Goal: Transaction & Acquisition: Purchase product/service

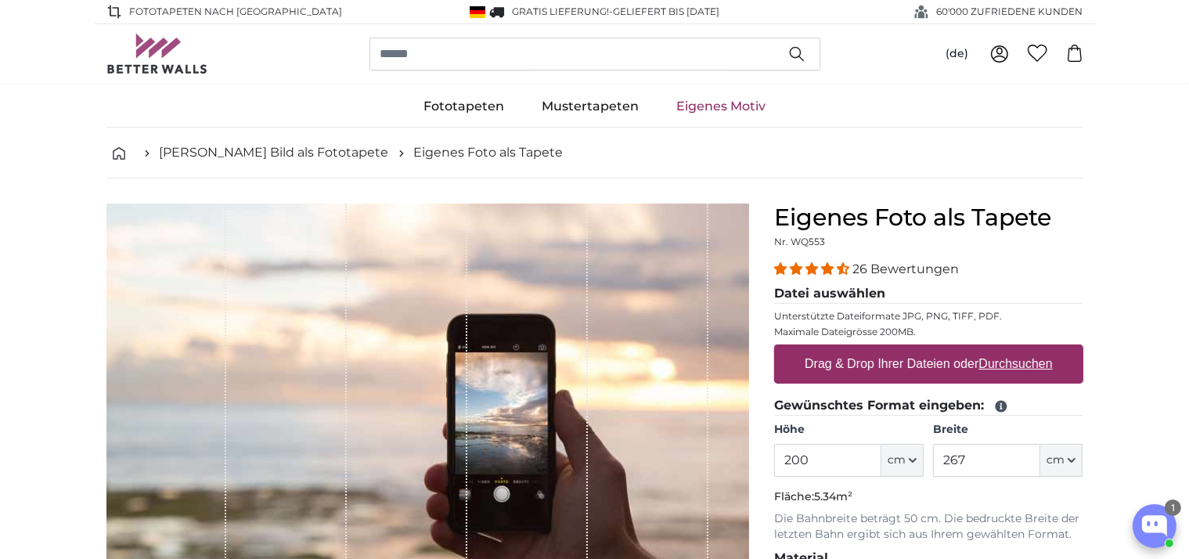
click at [987, 365] on u "Durchsuchen" at bounding box center [1015, 363] width 74 height 13
click at [987, 349] on input "Drag & Drop Ihrer Dateien oder Durchsuchen" at bounding box center [928, 346] width 309 height 5
type input "**********"
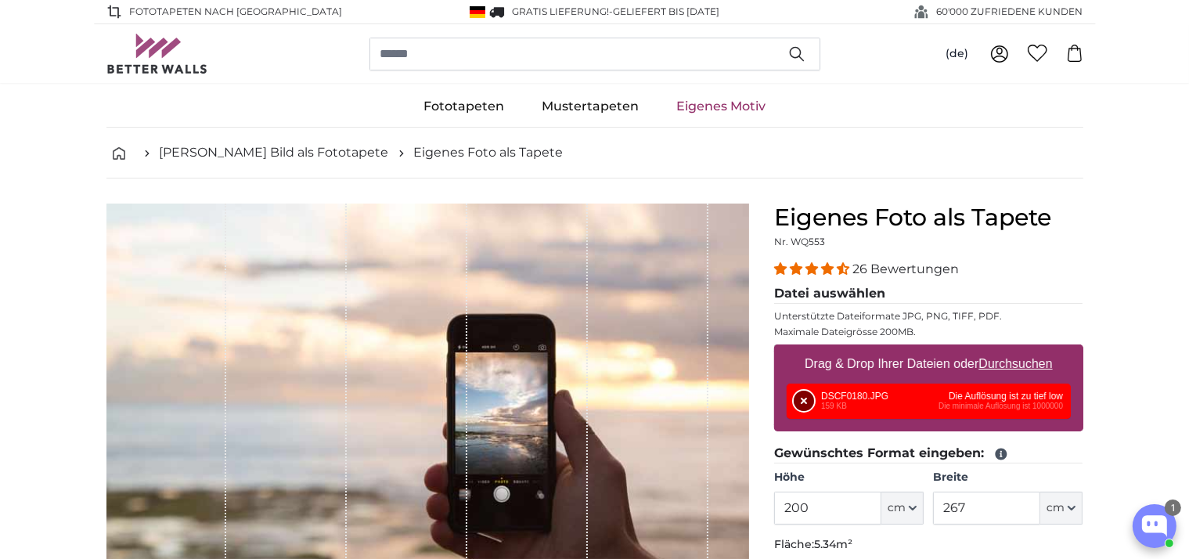
click at [807, 399] on button "Entfernen" at bounding box center [803, 400] width 20 height 20
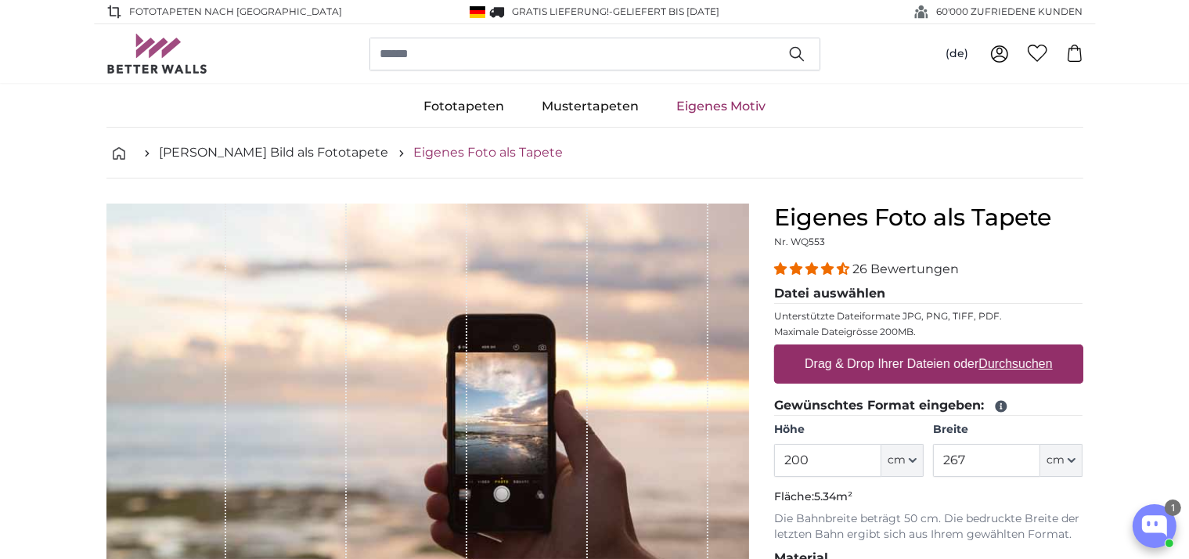
click at [414, 156] on link "Eigenes Foto als Tapete" at bounding box center [488, 152] width 149 height 19
click at [1018, 365] on u "Durchsuchen" at bounding box center [1015, 363] width 74 height 13
click at [1018, 349] on input "Drag & Drop Ihrer Dateien oder Durchsuchen" at bounding box center [928, 346] width 309 height 5
type input "**********"
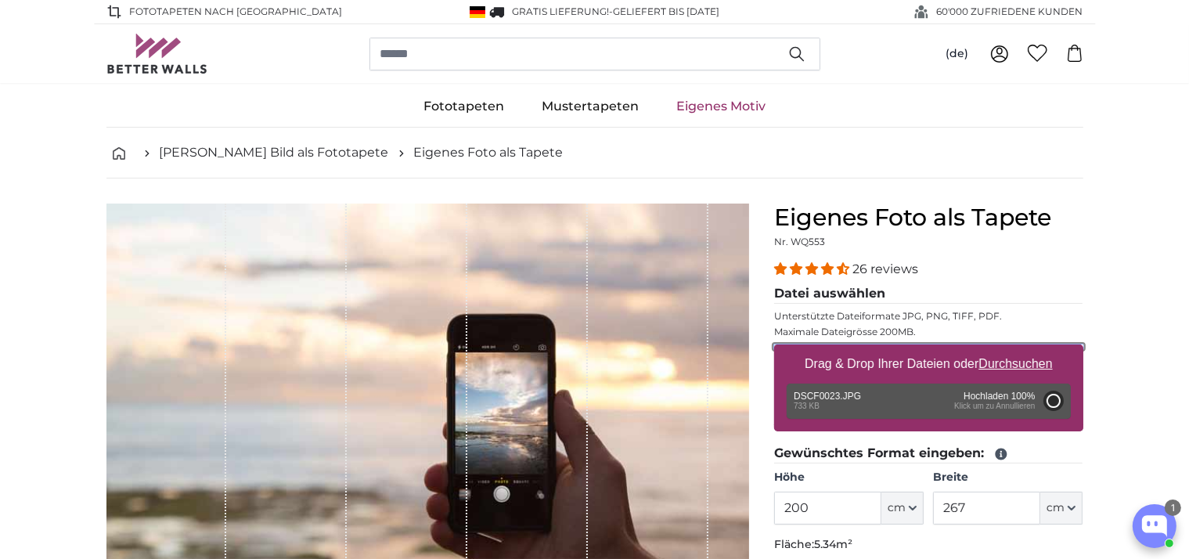
type input "131"
type input "158.5"
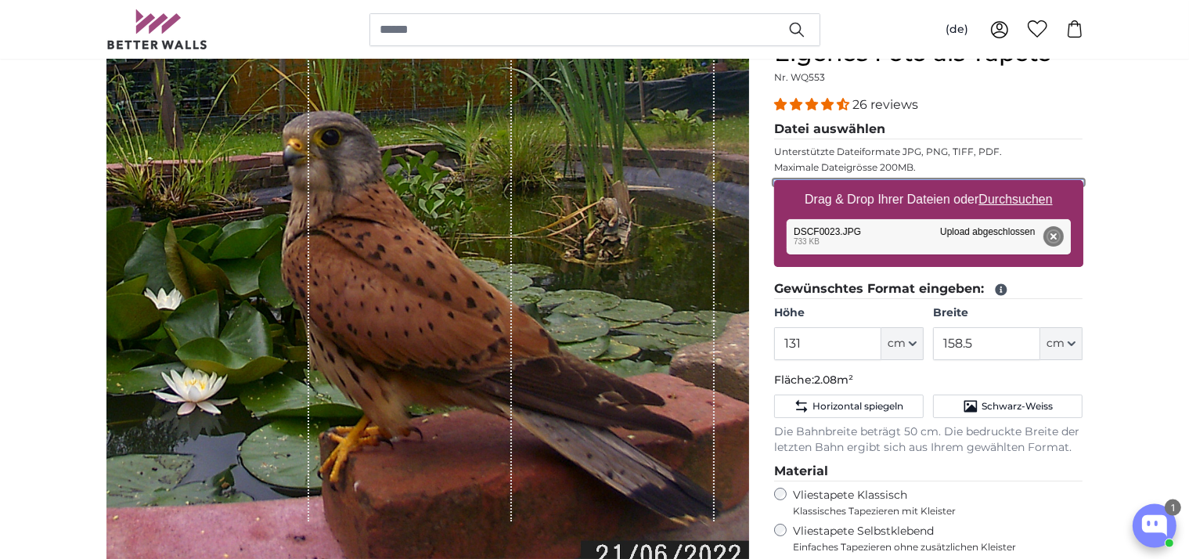
scroll to position [165, 0]
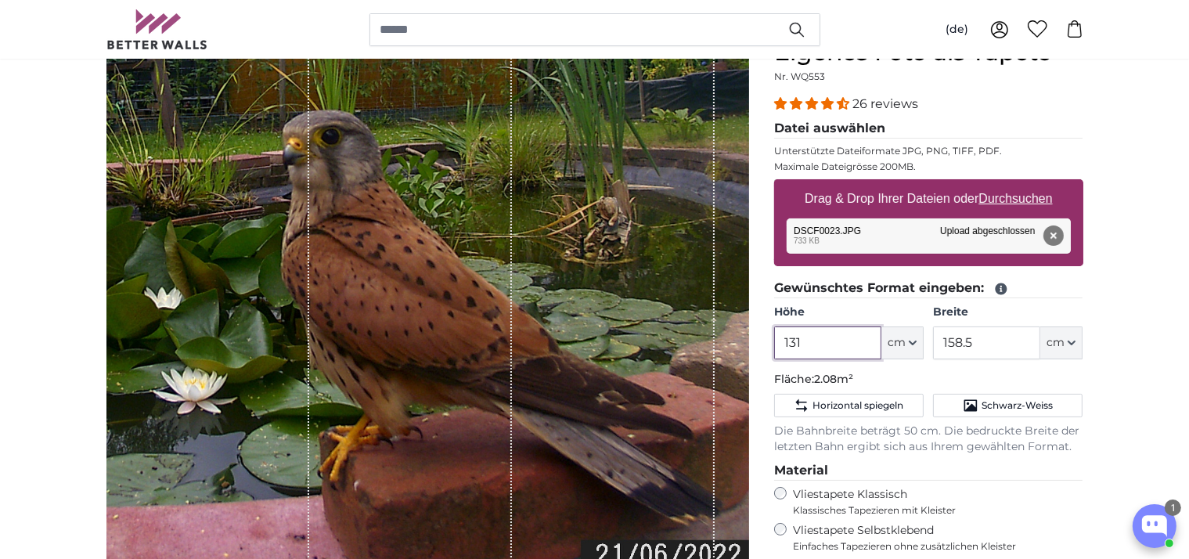
click at [841, 350] on input "131" at bounding box center [827, 342] width 107 height 33
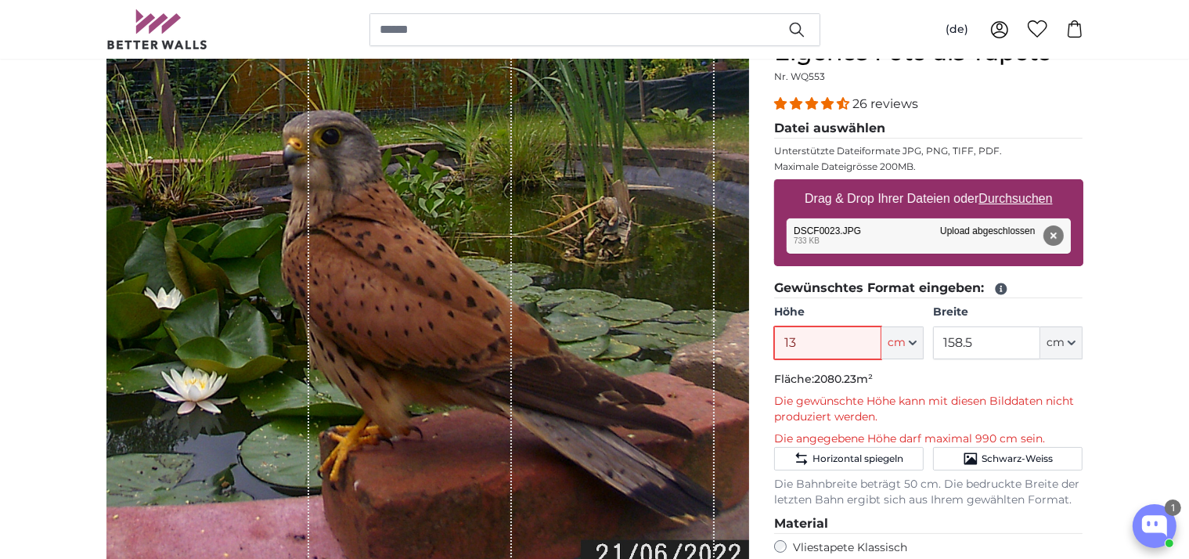
type input "1"
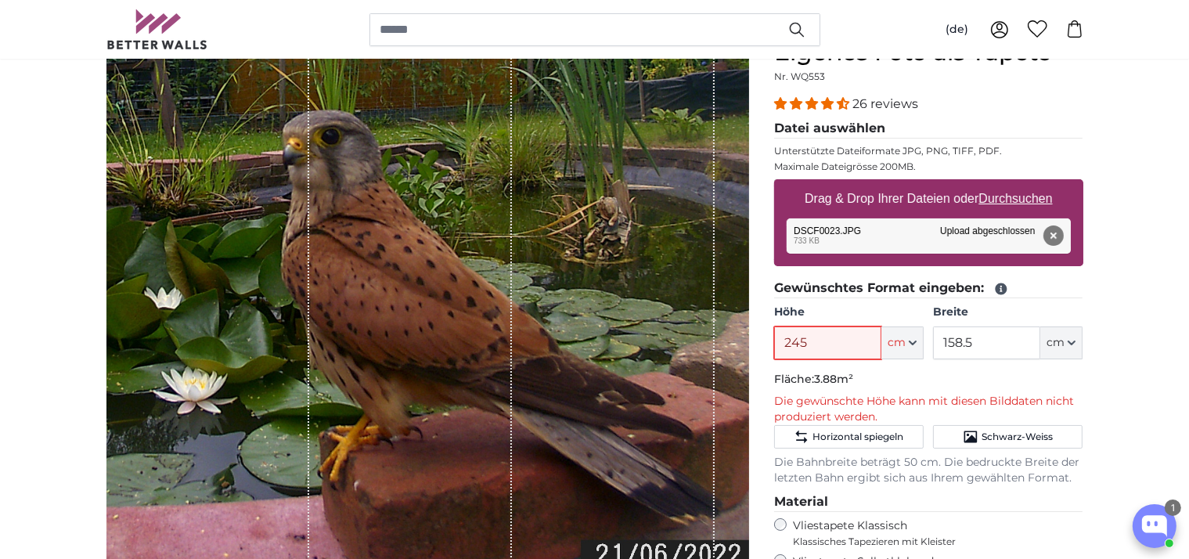
type input "245"
click at [984, 341] on input "158.5" at bounding box center [986, 342] width 107 height 33
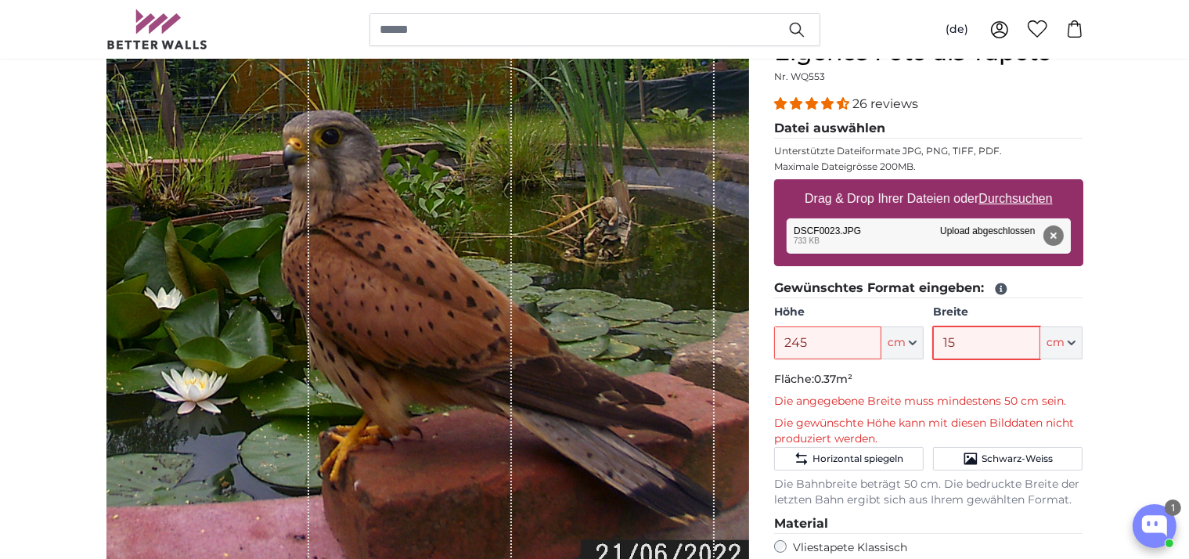
type input "1"
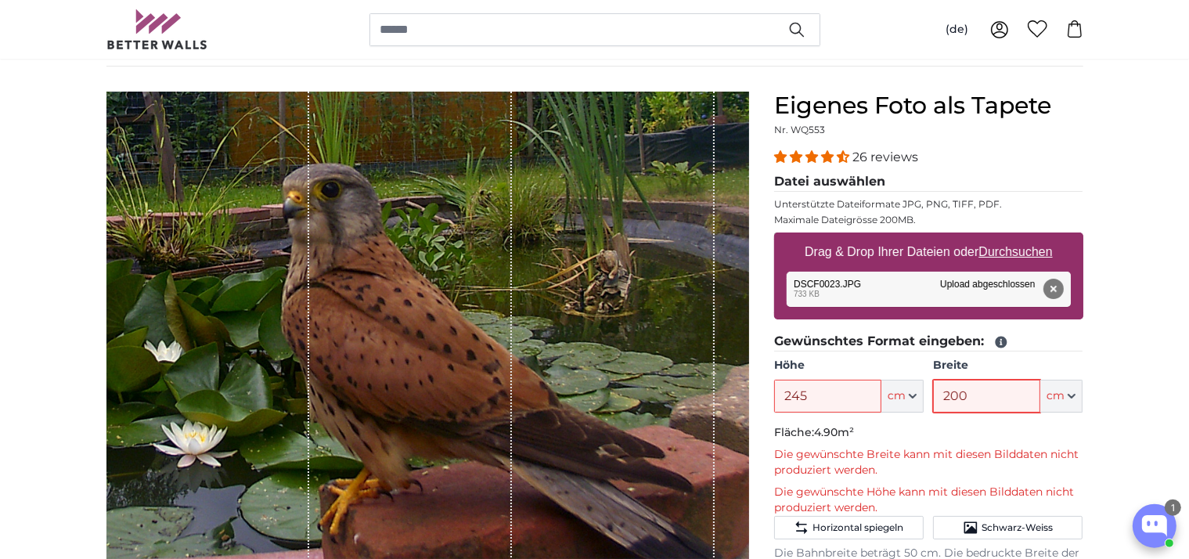
scroll to position [82, 0]
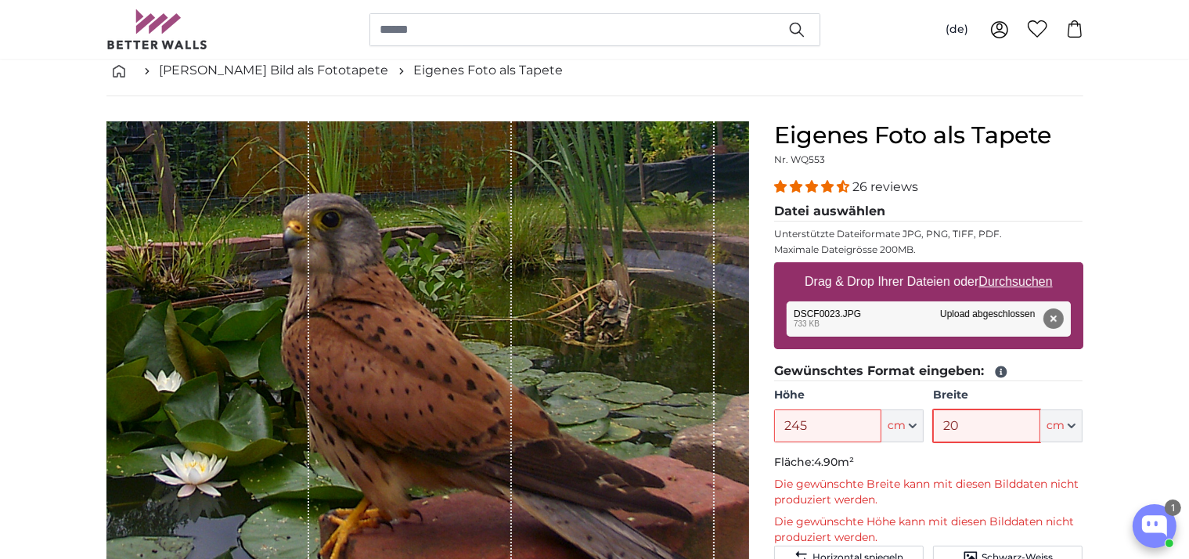
type input "2"
type input "170"
click at [840, 427] on input "245" at bounding box center [827, 425] width 107 height 33
type input "2"
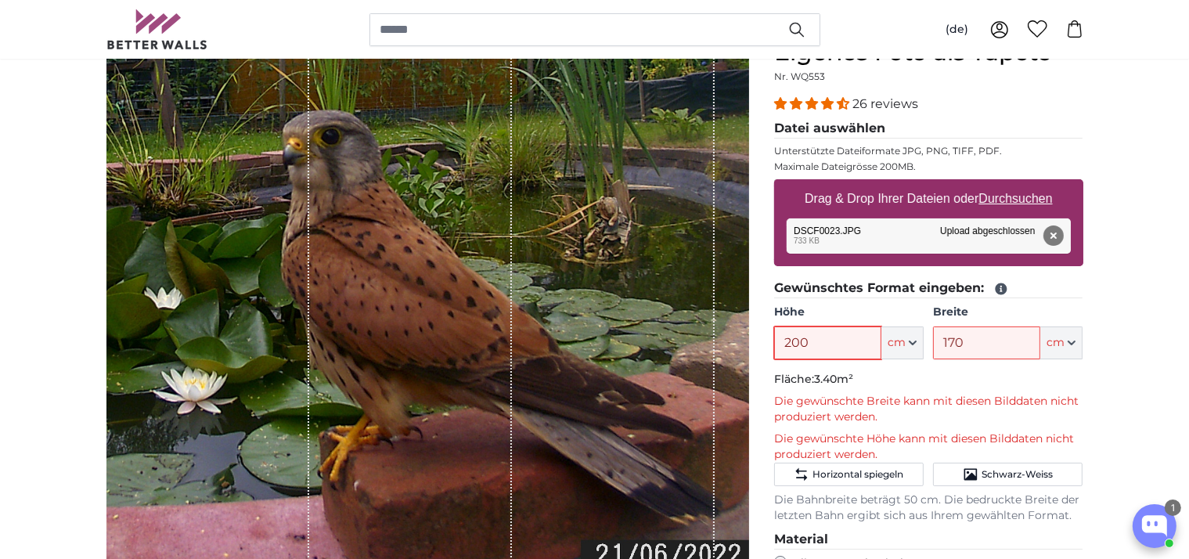
scroll to position [0, 0]
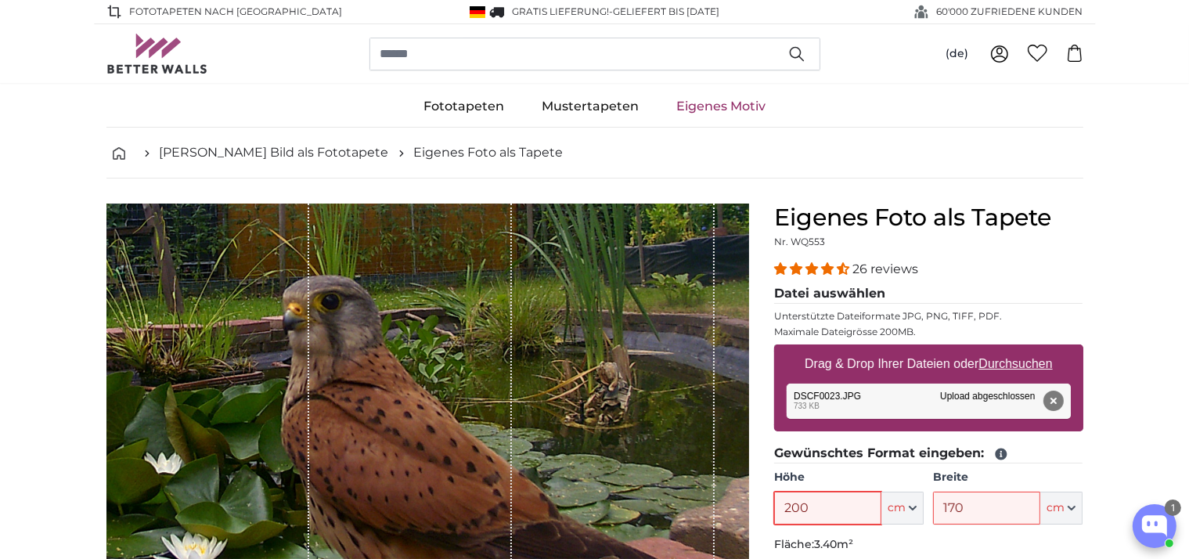
type input "200"
click at [712, 108] on link "Eigenes Motiv" at bounding box center [720, 106] width 127 height 41
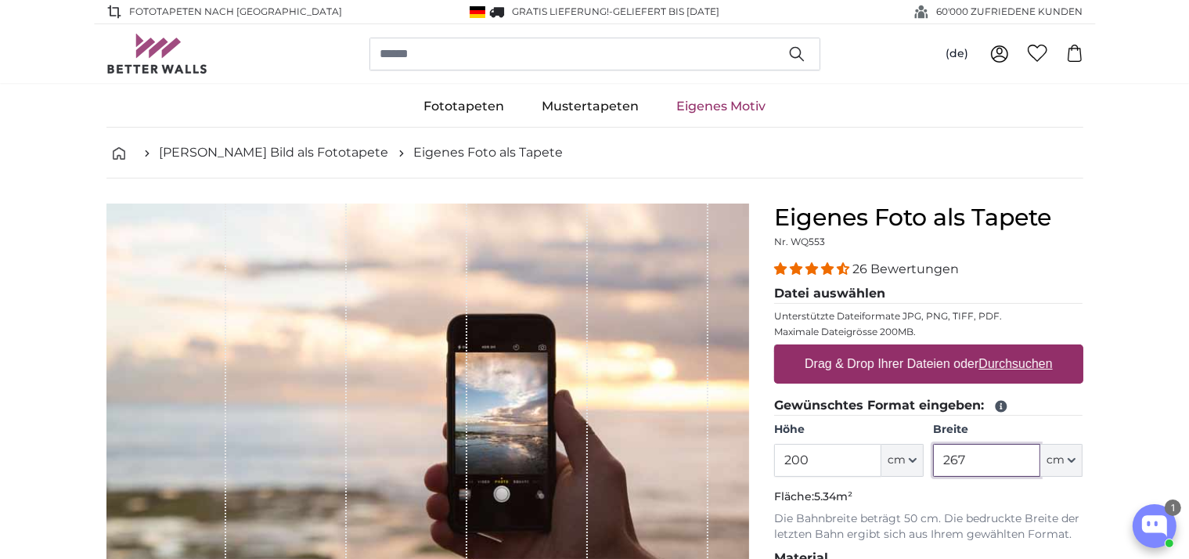
click at [1012, 458] on input "267" at bounding box center [986, 460] width 107 height 33
click at [703, 108] on link "Eigenes Motiv" at bounding box center [720, 106] width 127 height 41
click at [1016, 366] on u "Durchsuchen" at bounding box center [1015, 363] width 74 height 13
click at [1009, 365] on u "Durchsuchen" at bounding box center [1015, 363] width 74 height 13
click at [1009, 349] on input "Drag & Drop Ihrer Dateien oder Durchsuchen" at bounding box center [928, 346] width 309 height 5
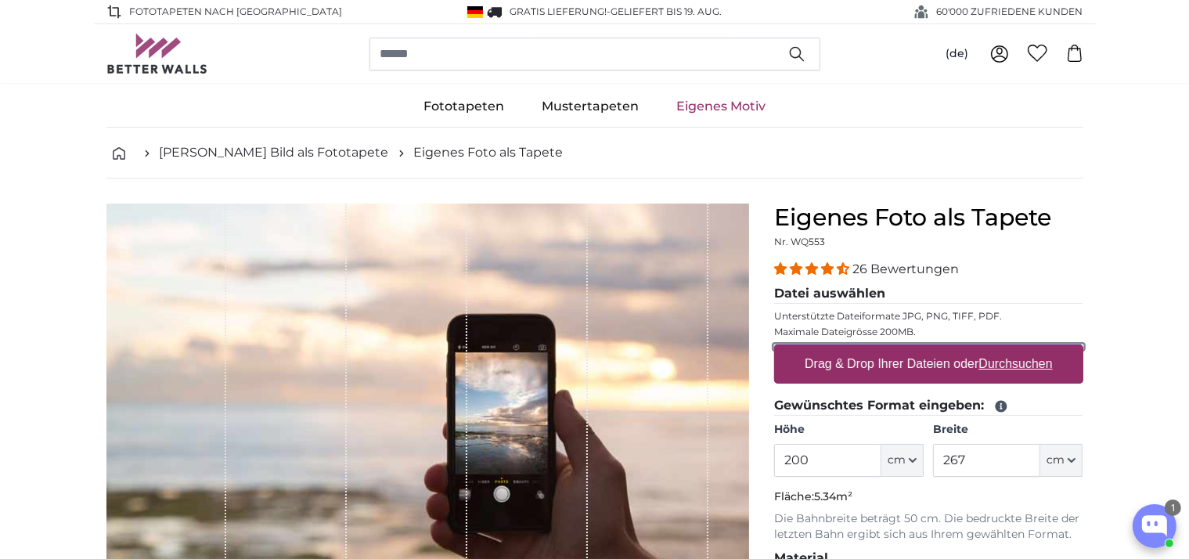
type input "**********"
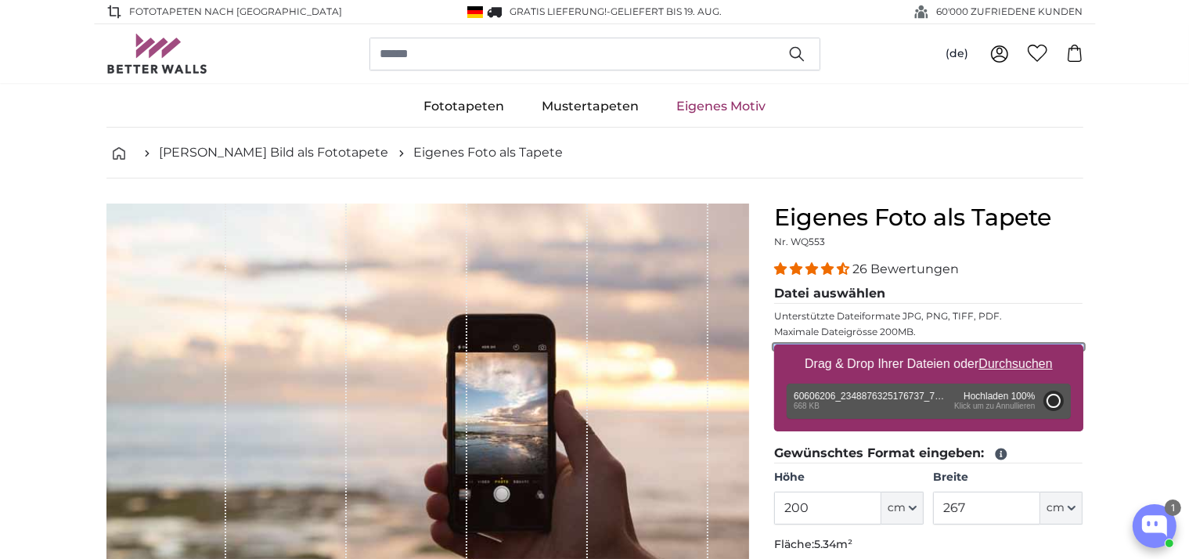
scroll to position [165, 0]
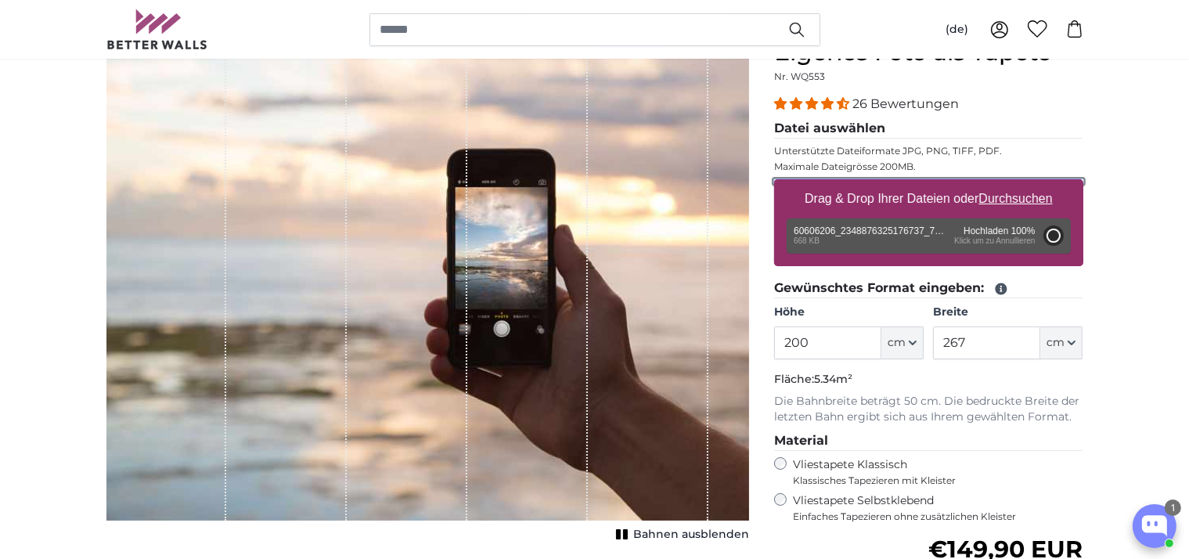
type input "84"
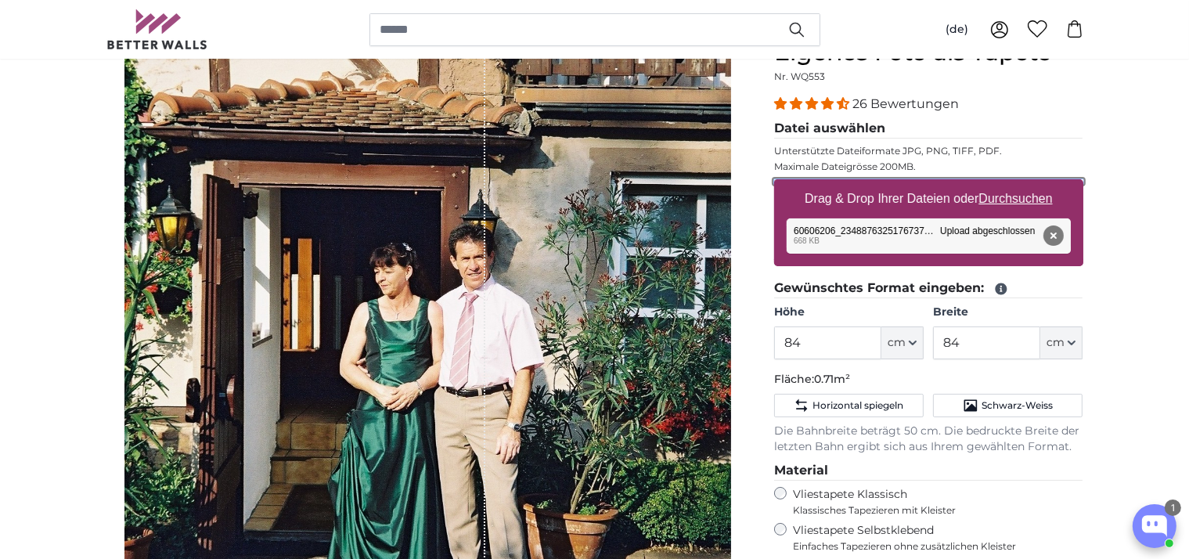
scroll to position [247, 0]
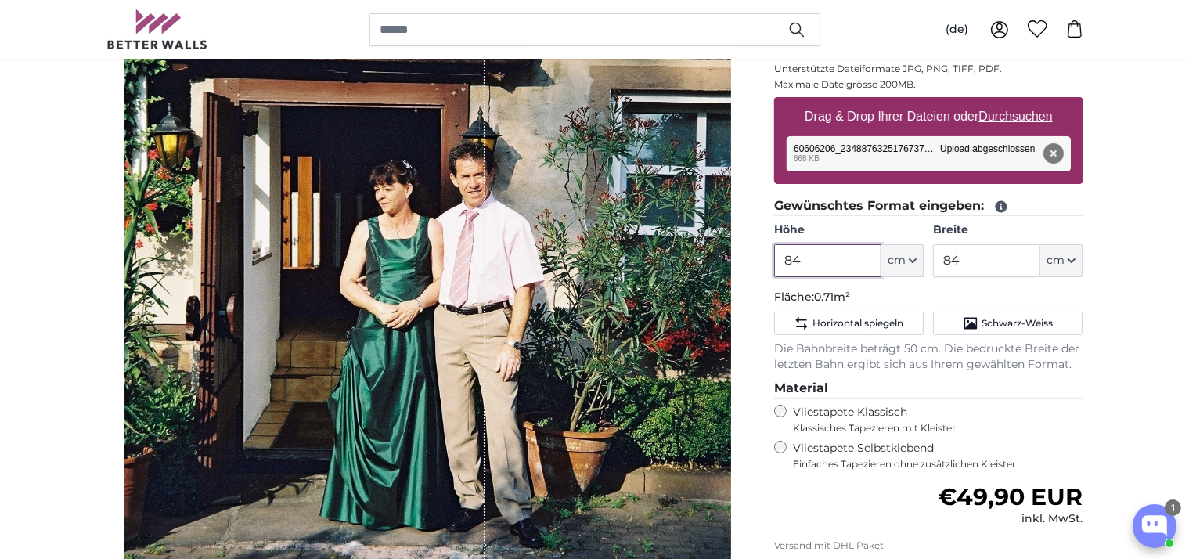
click at [820, 261] on input "84" at bounding box center [827, 260] width 107 height 33
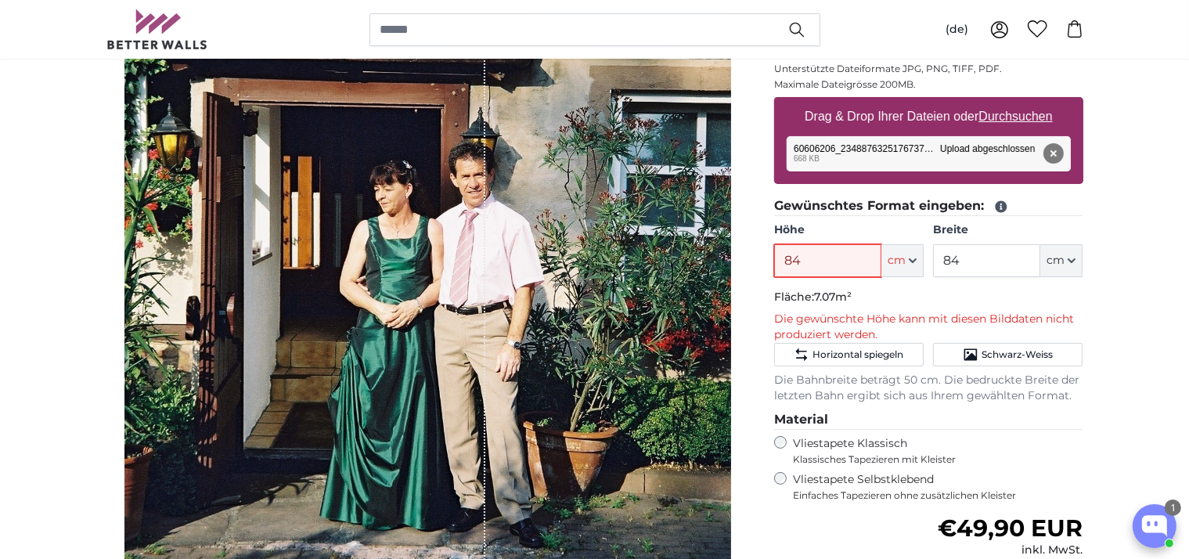
type input "8"
type input "200"
click at [969, 260] on input "84" at bounding box center [986, 260] width 107 height 33
type input "8"
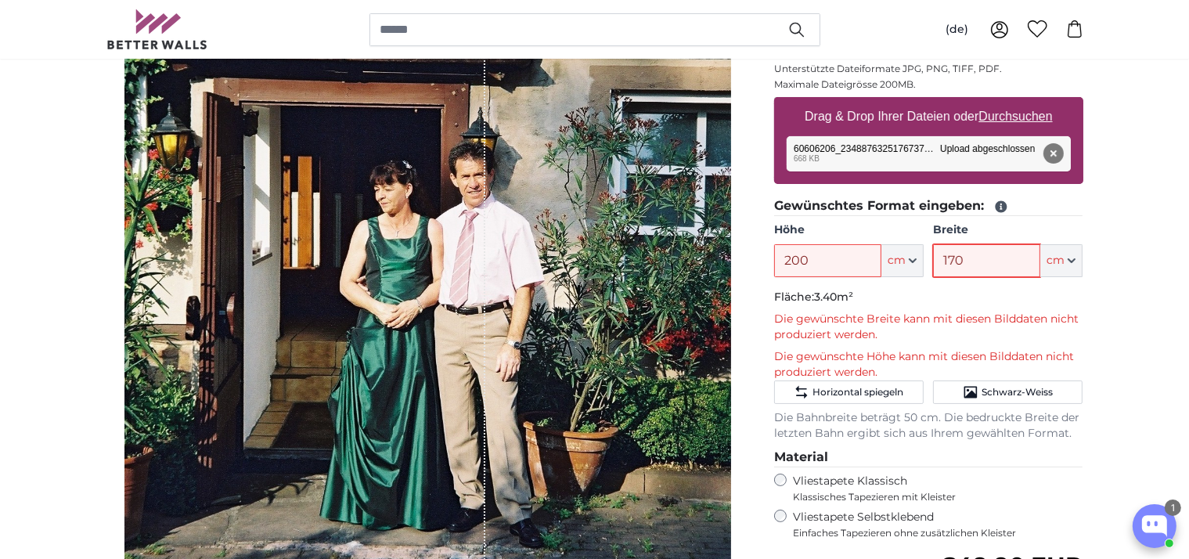
type input "170"
click at [974, 488] on label "Vliestapete Klassisch Klassisches Tapezieren mit Kleister" at bounding box center [931, 488] width 277 height 30
click at [998, 393] on span "Schwarz-Weiss" at bounding box center [1016, 392] width 71 height 13
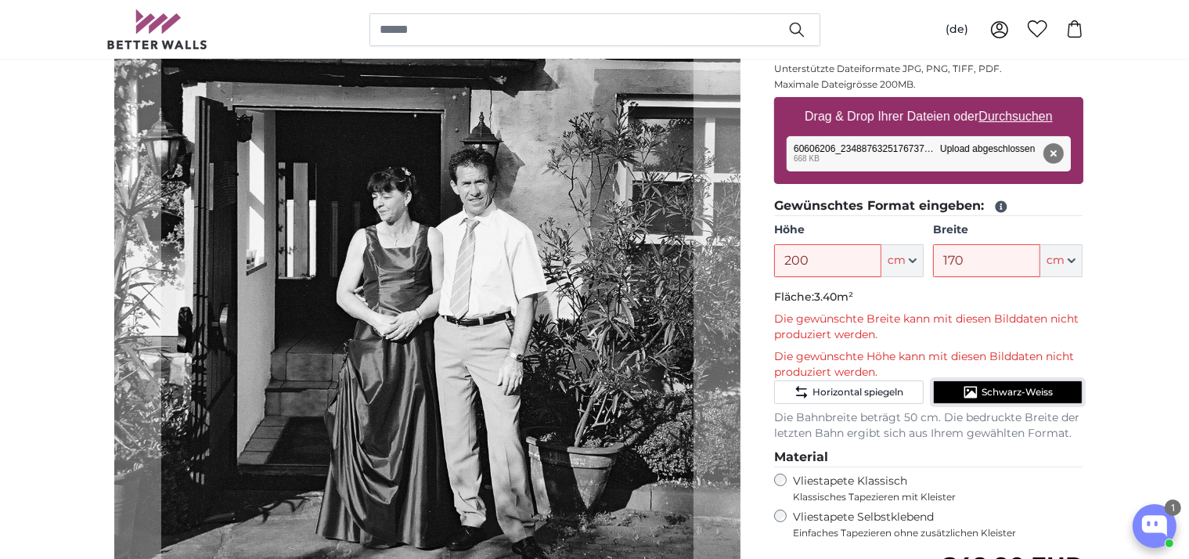
drag, startPoint x: 980, startPoint y: 387, endPoint x: 978, endPoint y: 396, distance: 9.7
click at [981, 387] on button "Schwarz-Weiss" at bounding box center [1007, 391] width 149 height 23
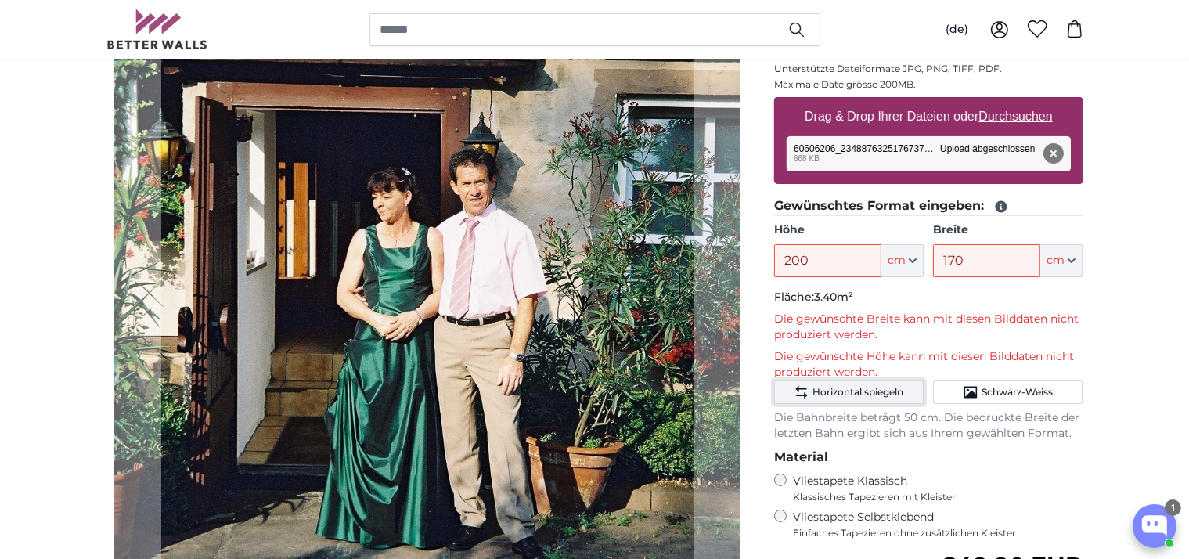
click at [849, 390] on span "Horizontal spiegeln" at bounding box center [857, 392] width 91 height 13
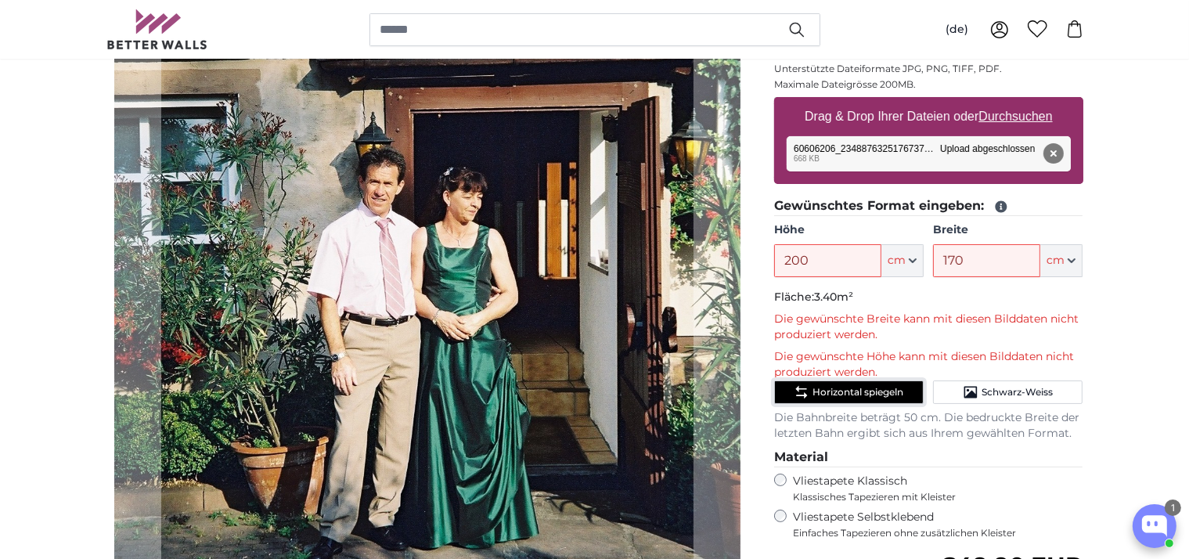
click at [889, 392] on span "Horizontal spiegeln" at bounding box center [857, 392] width 91 height 13
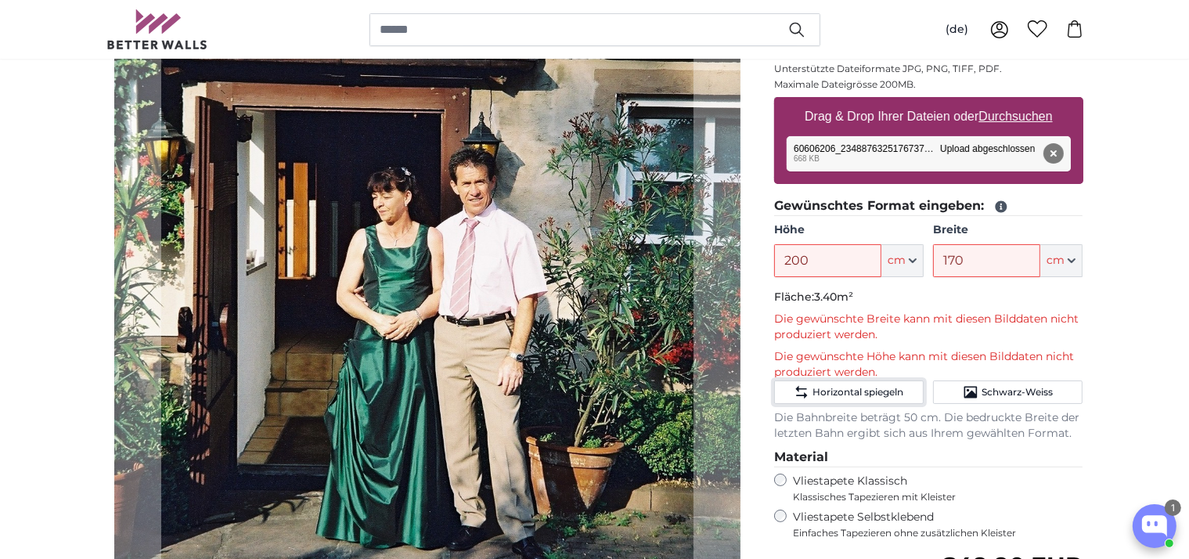
scroll to position [413, 0]
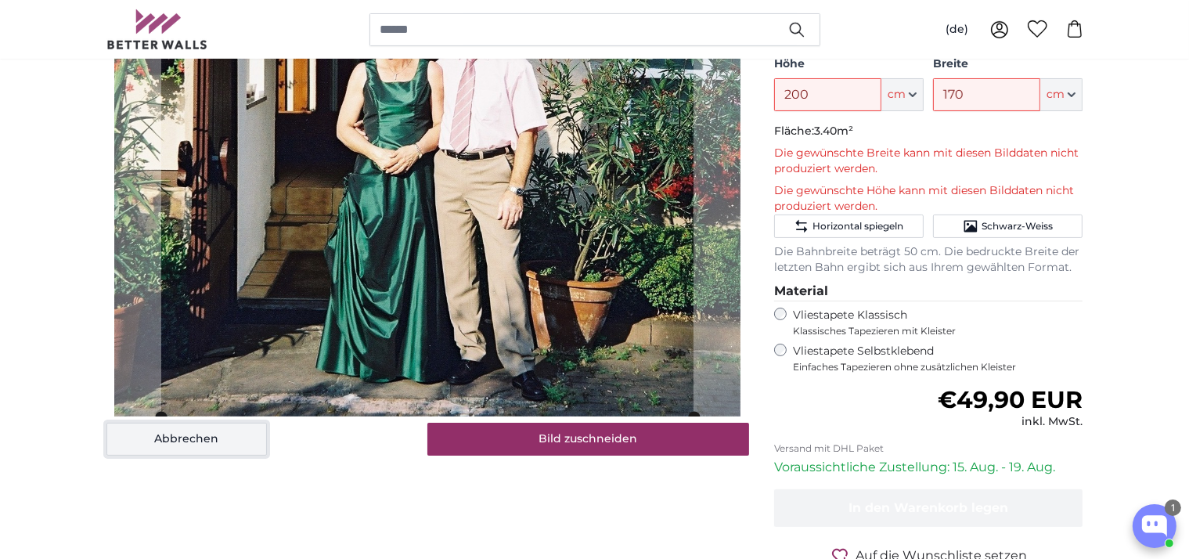
click at [252, 441] on button "Abbrechen" at bounding box center [186, 439] width 160 height 33
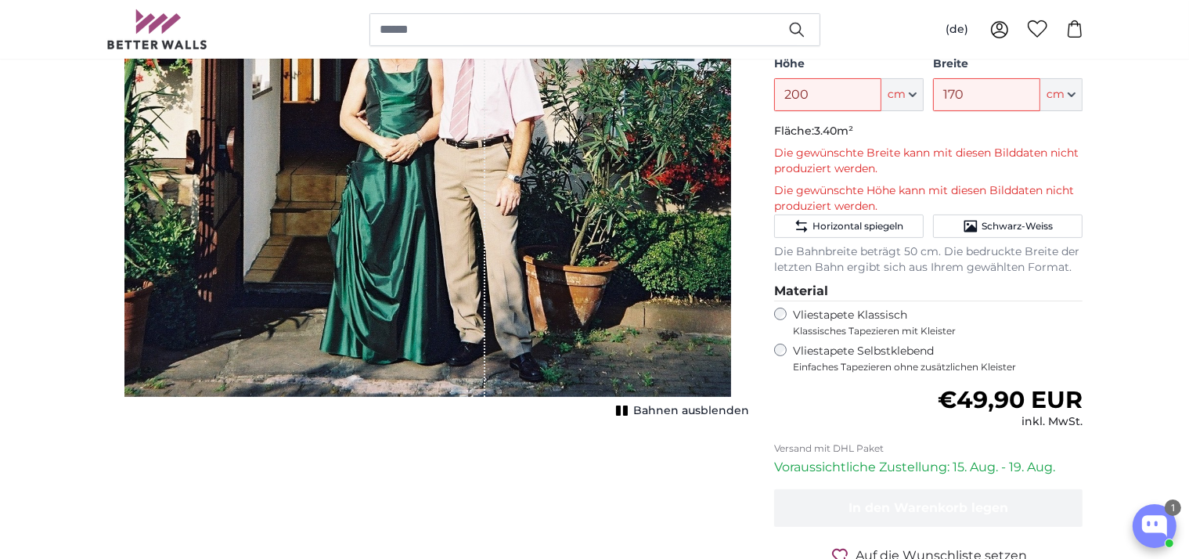
scroll to position [330, 0]
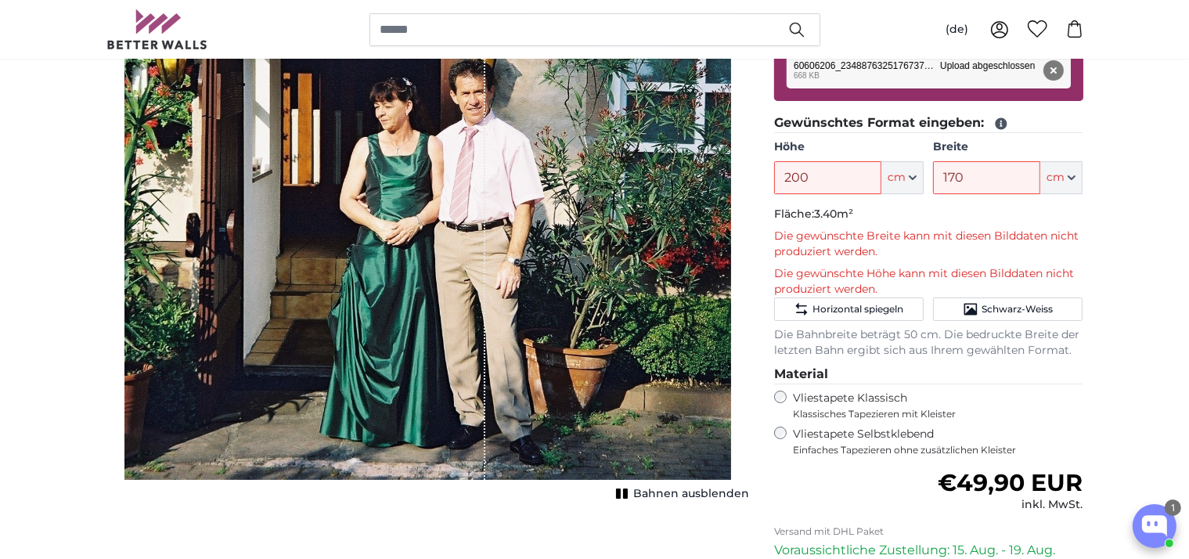
click at [665, 493] on span "Bahnen ausblenden" at bounding box center [691, 494] width 116 height 16
drag, startPoint x: 676, startPoint y: 496, endPoint x: 683, endPoint y: 490, distance: 9.4
click at [678, 496] on span "Bahnen einblenden" at bounding box center [691, 494] width 115 height 16
click at [717, 471] on div "1 of 1" at bounding box center [427, 176] width 606 height 606
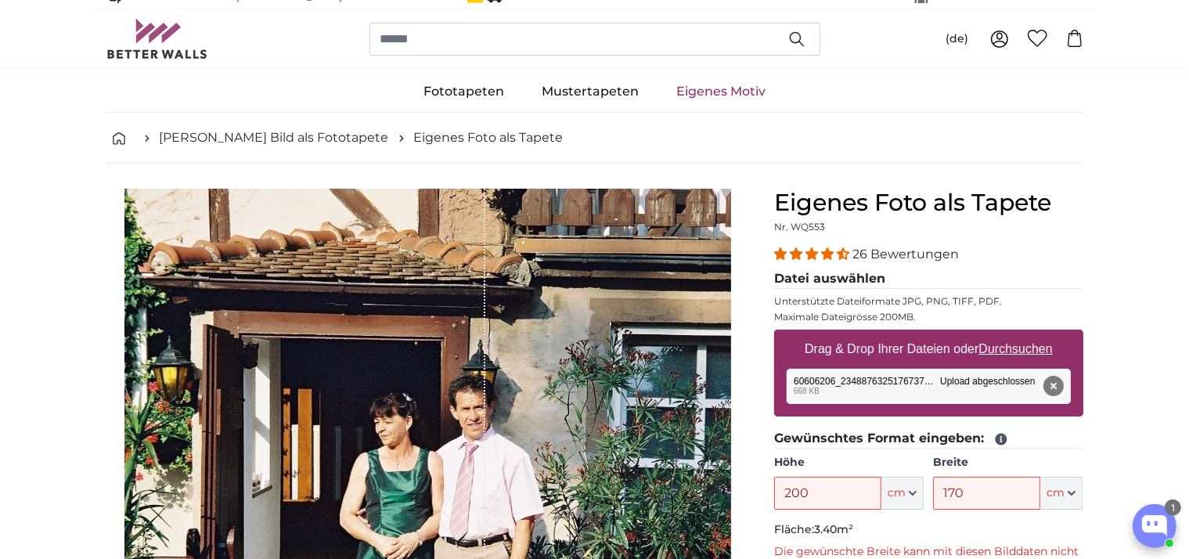
scroll to position [0, 0]
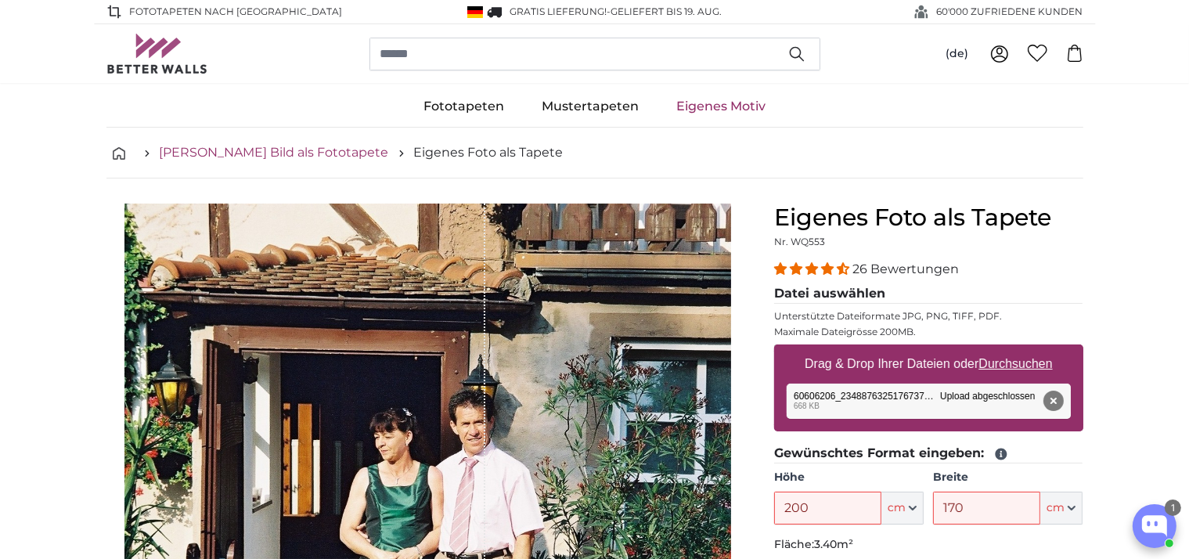
click at [234, 158] on link "[PERSON_NAME] Bild als Fototapete" at bounding box center [274, 152] width 229 height 19
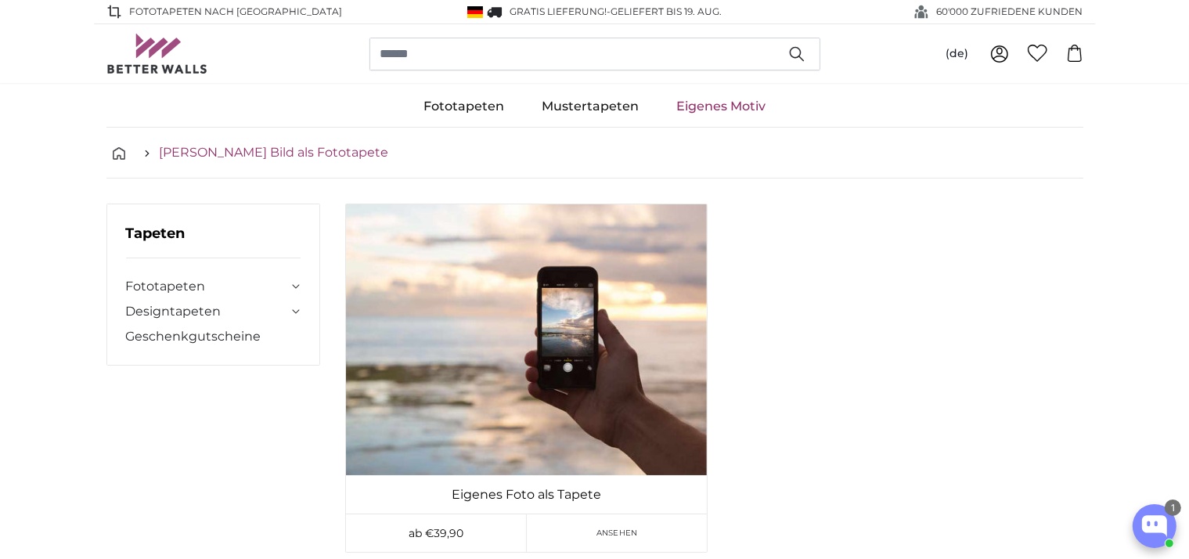
click at [255, 155] on link "[PERSON_NAME] Bild als Fototapete" at bounding box center [274, 152] width 229 height 19
click at [706, 107] on link "Eigenes Motiv" at bounding box center [720, 106] width 127 height 41
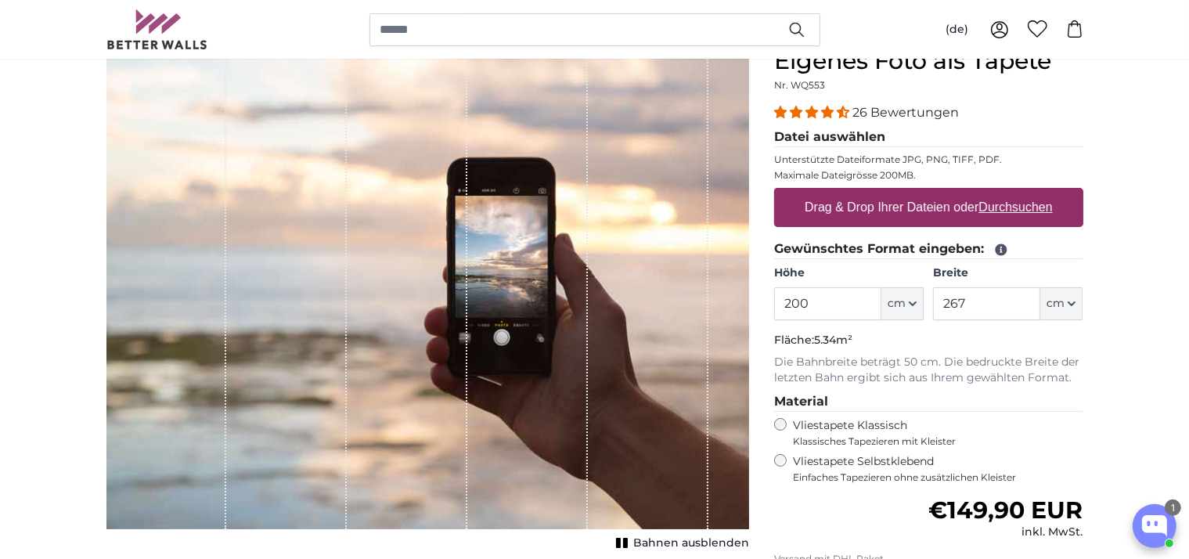
scroll to position [165, 0]
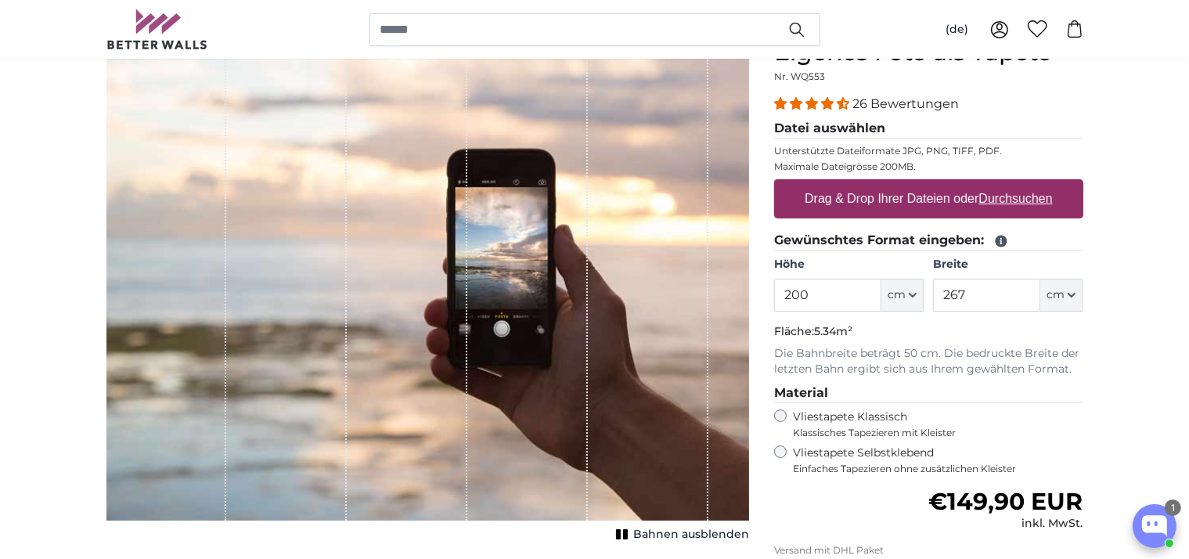
click at [1024, 196] on u "Durchsuchen" at bounding box center [1015, 198] width 74 height 13
click at [1024, 184] on input "Drag & Drop Ihrer Dateien oder Durchsuchen" at bounding box center [928, 181] width 309 height 5
type input "**********"
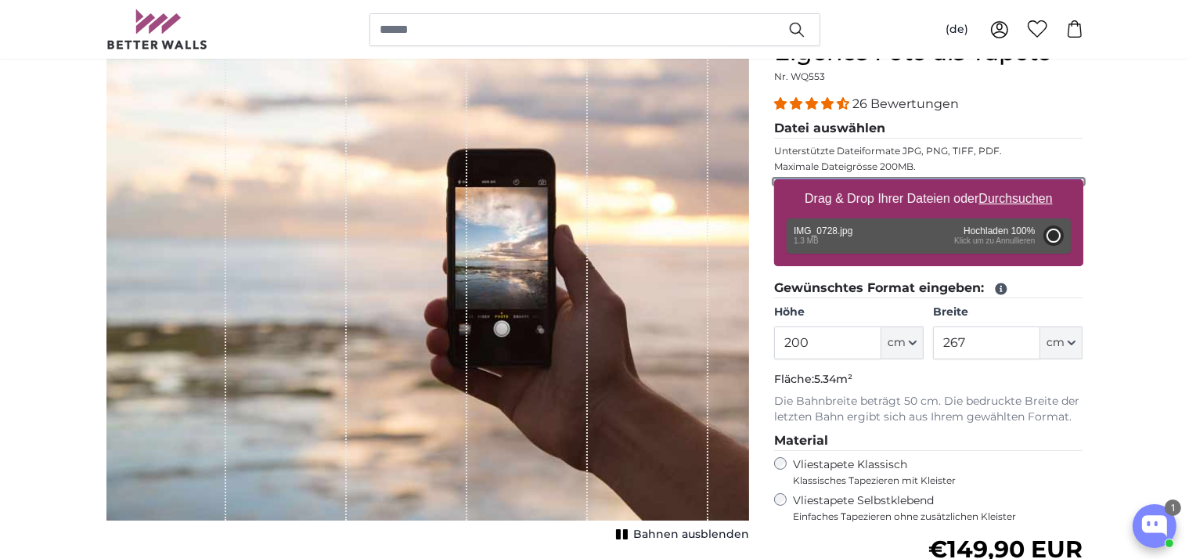
type input "146.7"
type input "110"
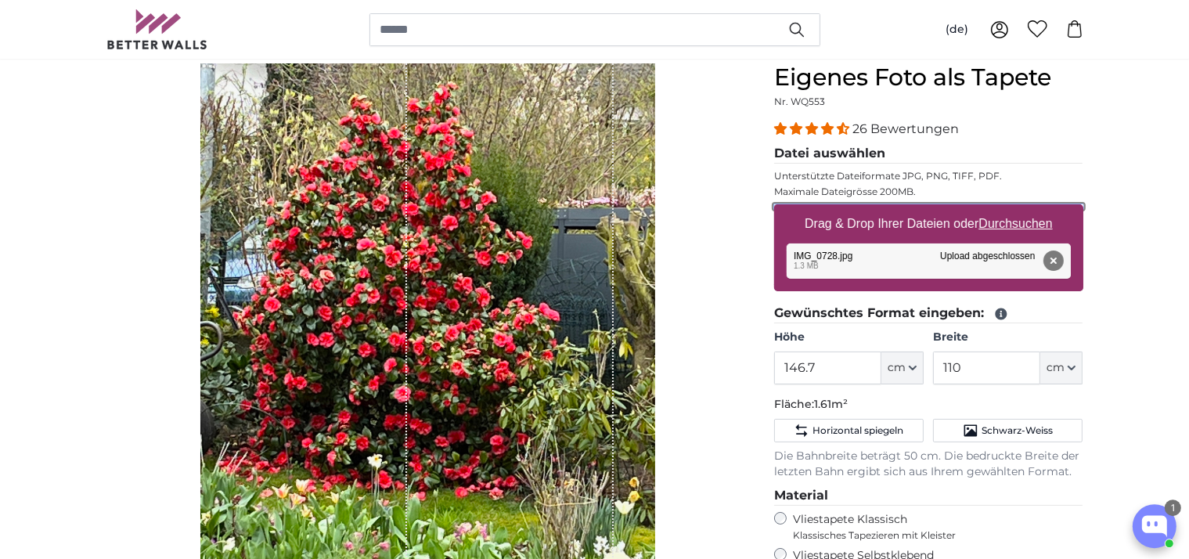
scroll to position [165, 0]
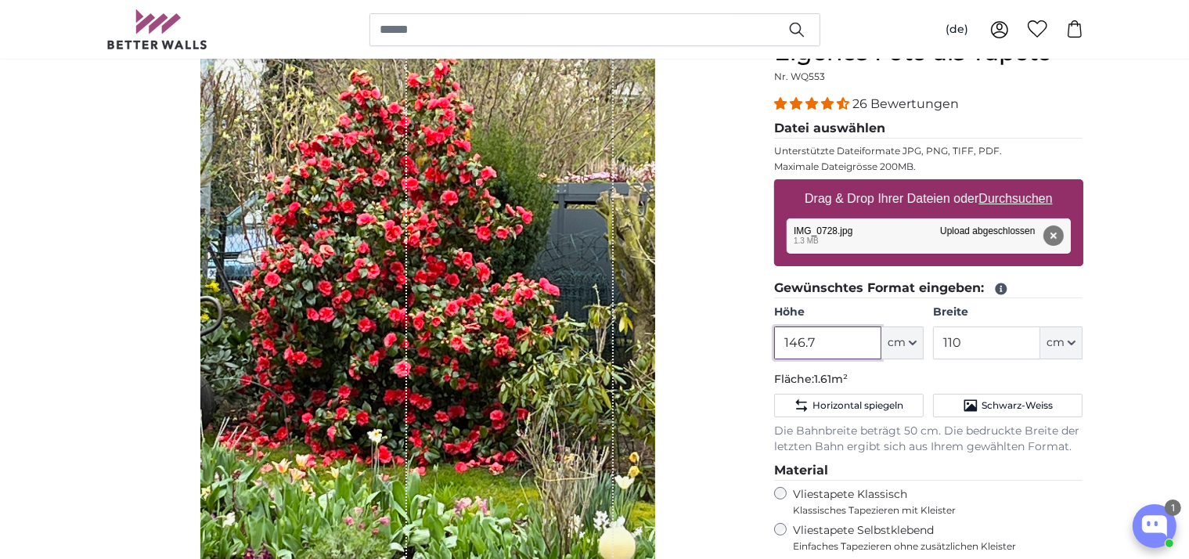
click at [840, 340] on input "146.7" at bounding box center [827, 342] width 107 height 33
type input "1"
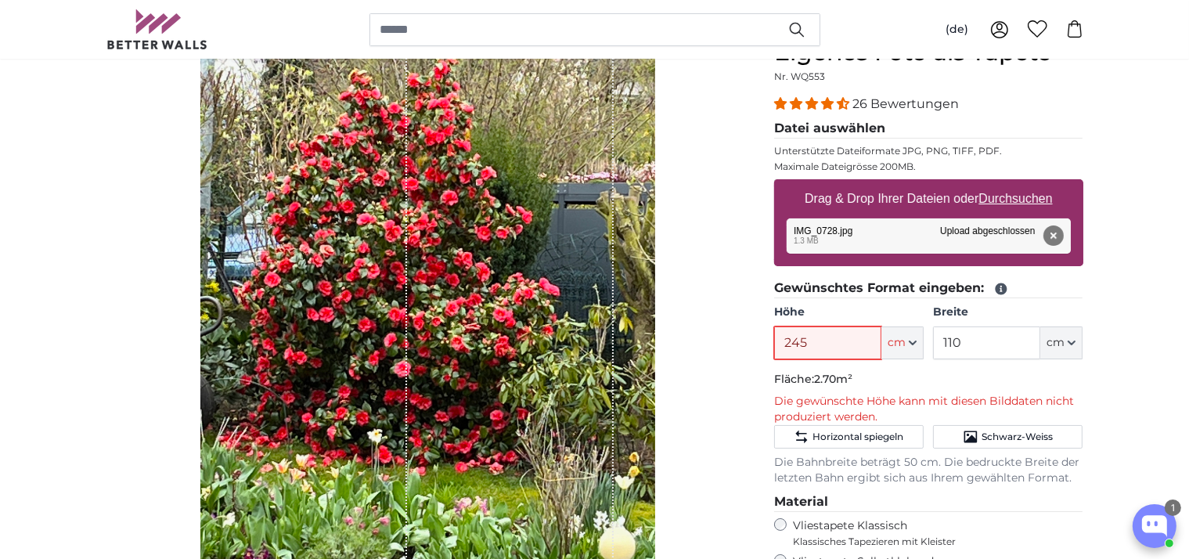
type input "245"
click at [1049, 236] on button "Entfernen" at bounding box center [1052, 235] width 20 height 20
